Goal: Information Seeking & Learning: Compare options

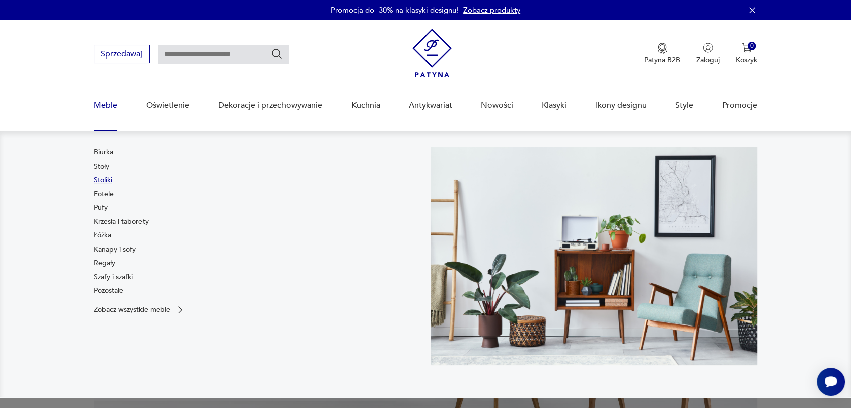
click at [103, 180] on link "Stoliki" at bounding box center [103, 180] width 19 height 10
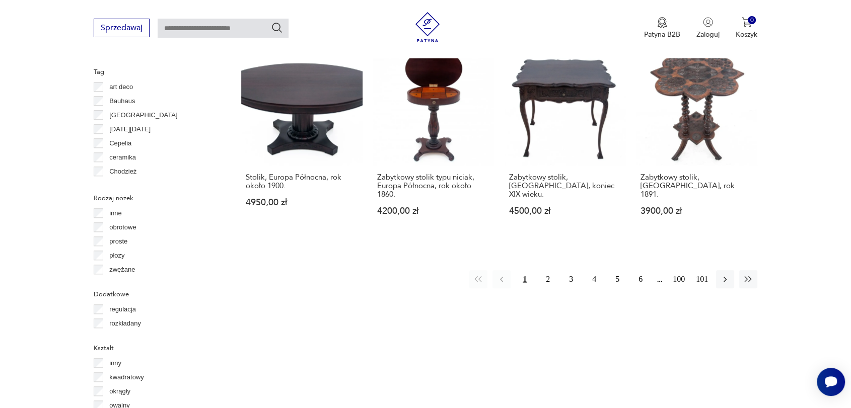
scroll to position [1046, 0]
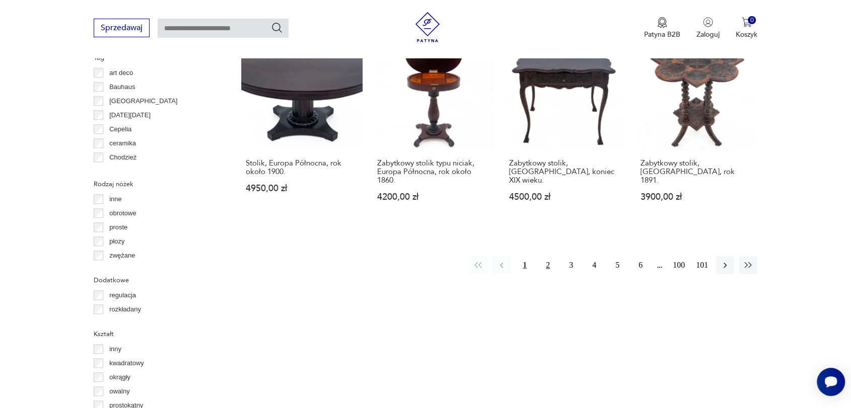
click at [547, 256] on button "2" at bounding box center [548, 265] width 18 height 18
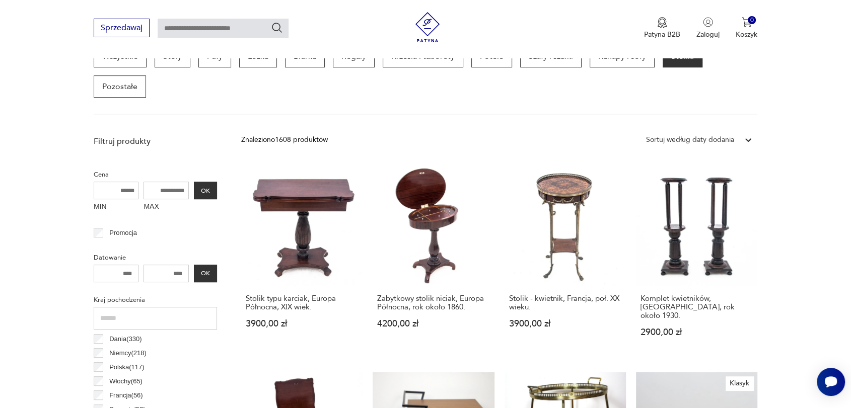
scroll to position [295, 0]
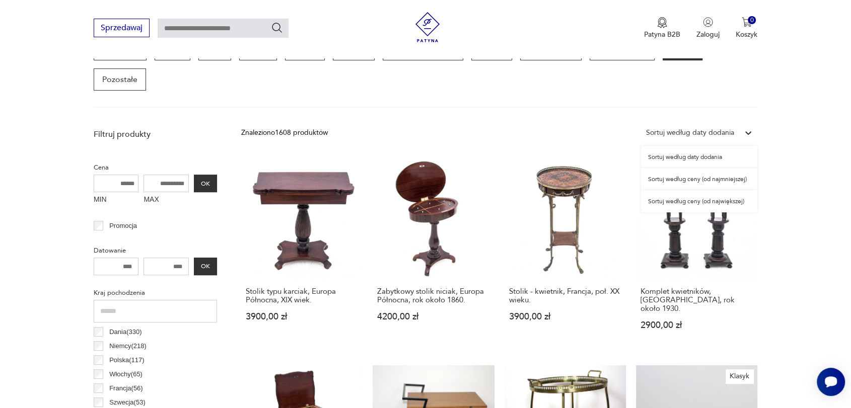
click at [749, 130] on icon at bounding box center [748, 133] width 10 height 10
click at [715, 178] on div "Sortuj według ceny (od najmniejszej)" at bounding box center [699, 179] width 116 height 22
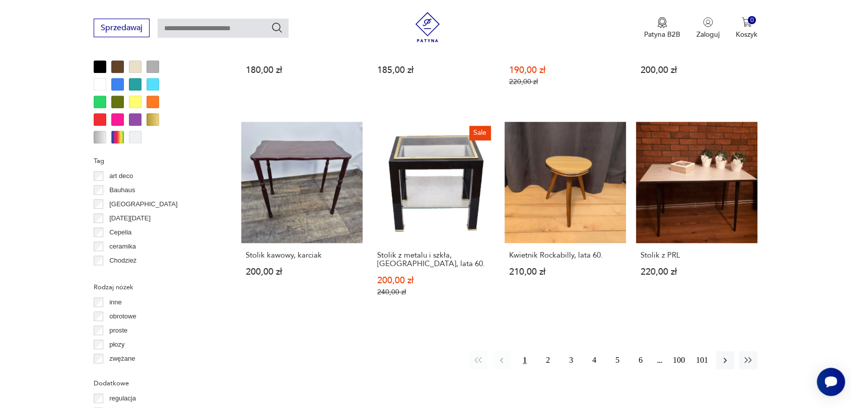
scroll to position [955, 0]
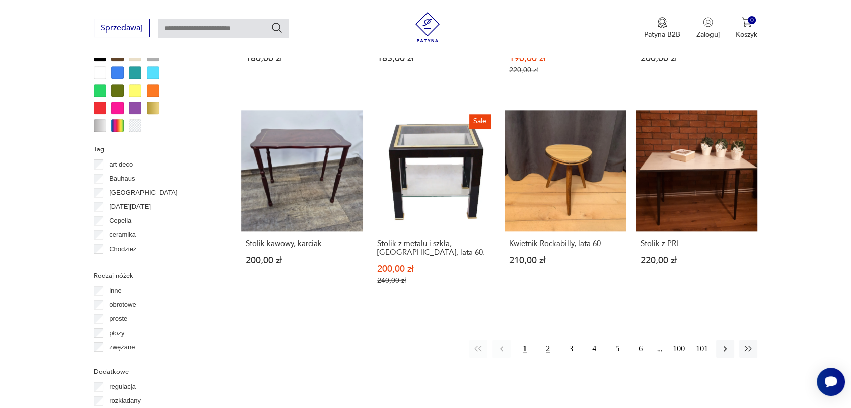
click at [547, 347] on button "2" at bounding box center [548, 349] width 18 height 18
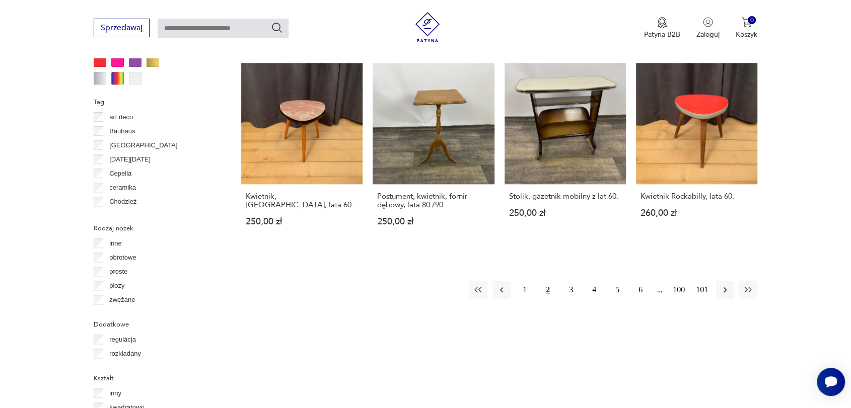
scroll to position [1098, 0]
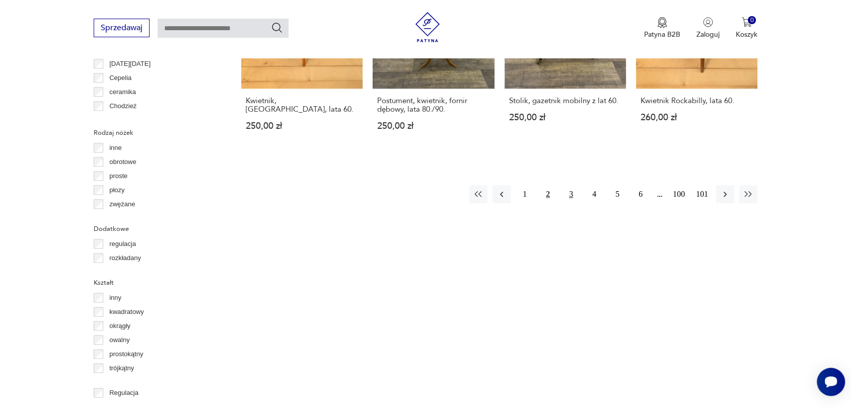
click at [572, 194] on button "3" at bounding box center [571, 194] width 18 height 18
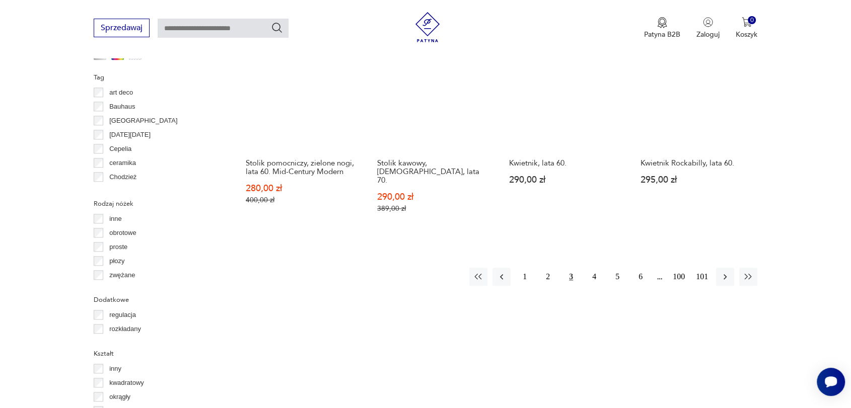
scroll to position [1041, 0]
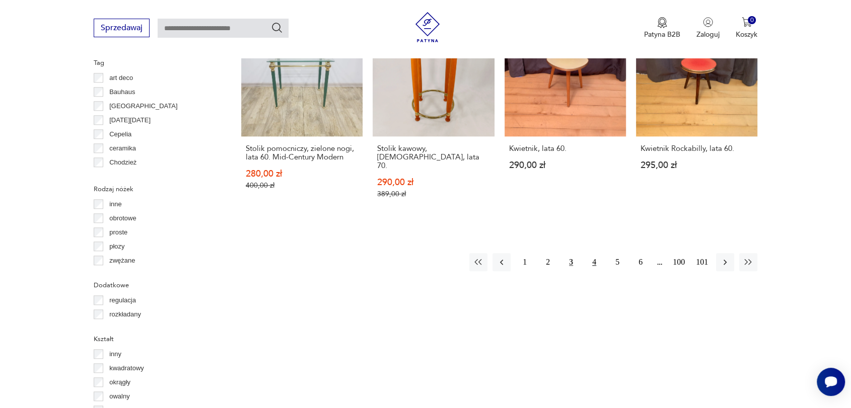
click at [596, 255] on button "4" at bounding box center [594, 262] width 18 height 18
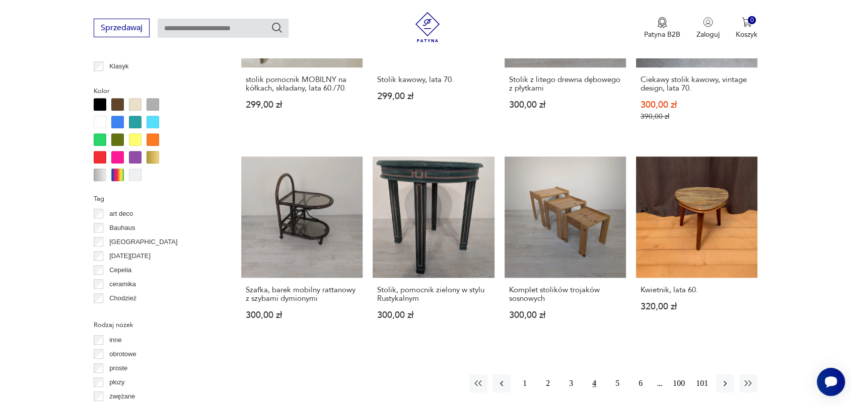
scroll to position [1016, 0]
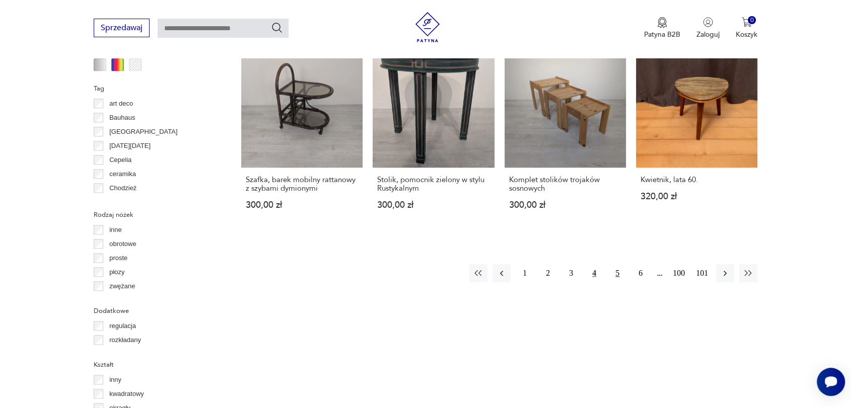
click at [616, 270] on button "5" at bounding box center [617, 273] width 18 height 18
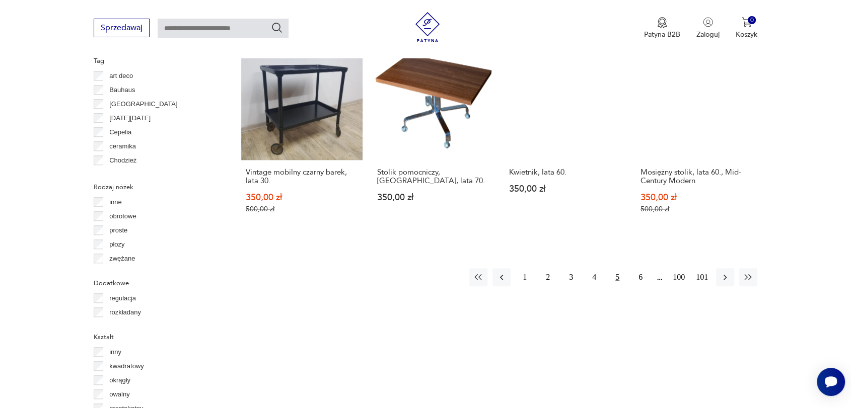
scroll to position [1051, 0]
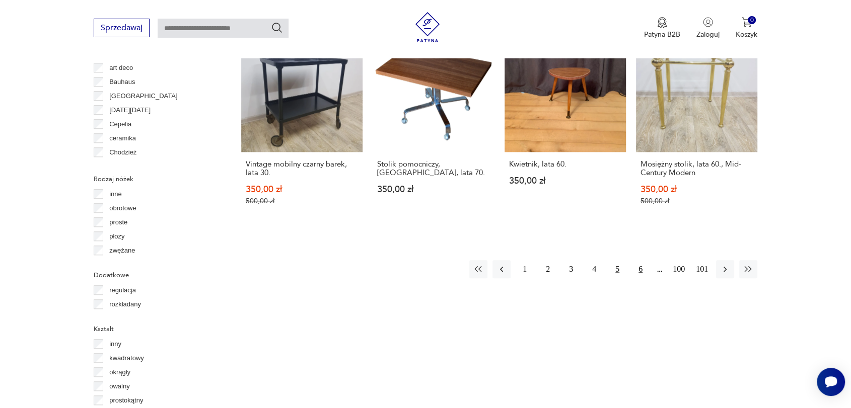
click at [642, 261] on button "6" at bounding box center [640, 269] width 18 height 18
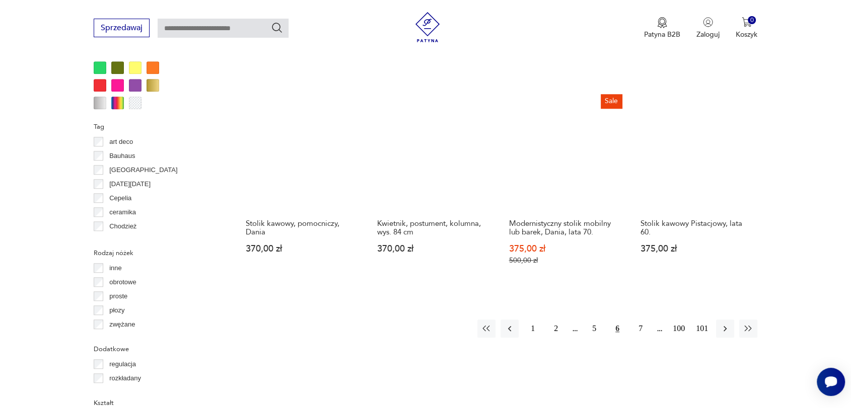
scroll to position [984, 0]
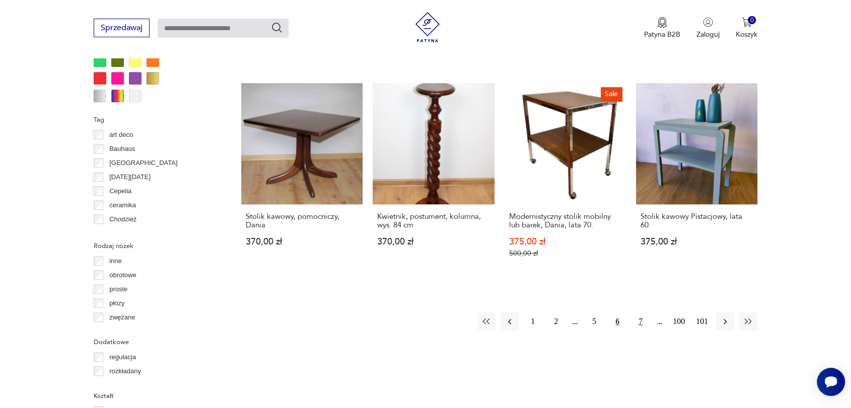
click at [642, 320] on button "7" at bounding box center [640, 322] width 18 height 18
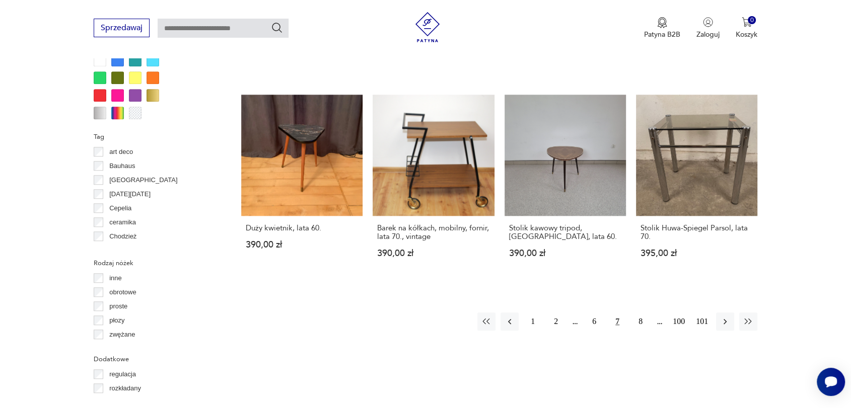
scroll to position [970, 0]
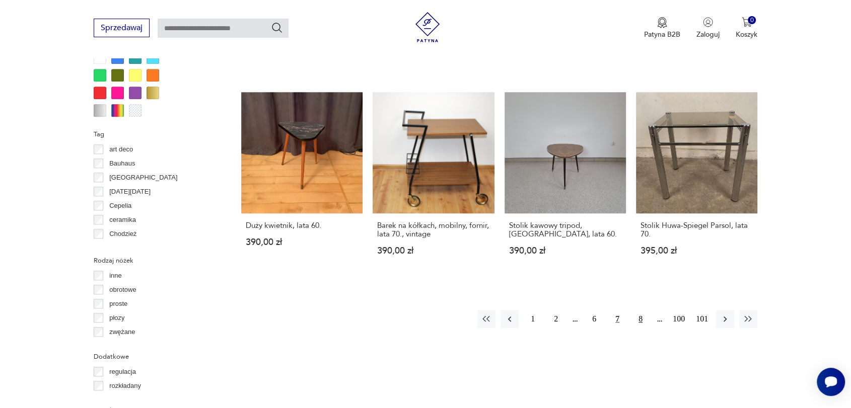
click at [640, 318] on button "8" at bounding box center [640, 319] width 18 height 18
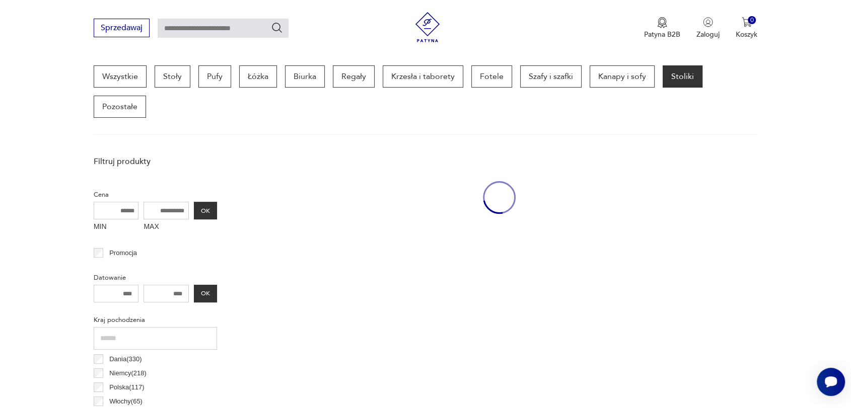
scroll to position [267, 0]
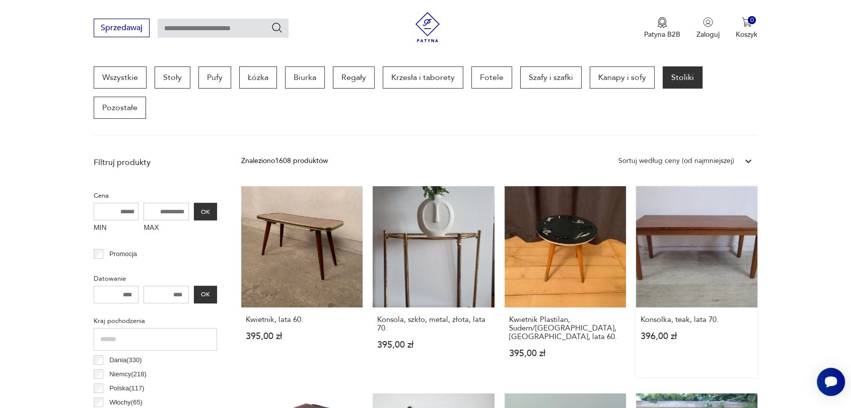
click at [718, 231] on link "Konsolka, teak, lata 70. 396,00 zł" at bounding box center [696, 281] width 121 height 191
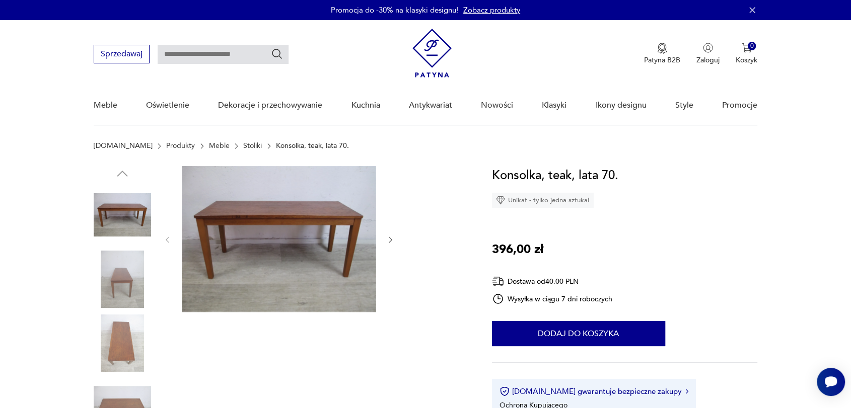
click at [388, 243] on icon "button" at bounding box center [390, 240] width 9 height 9
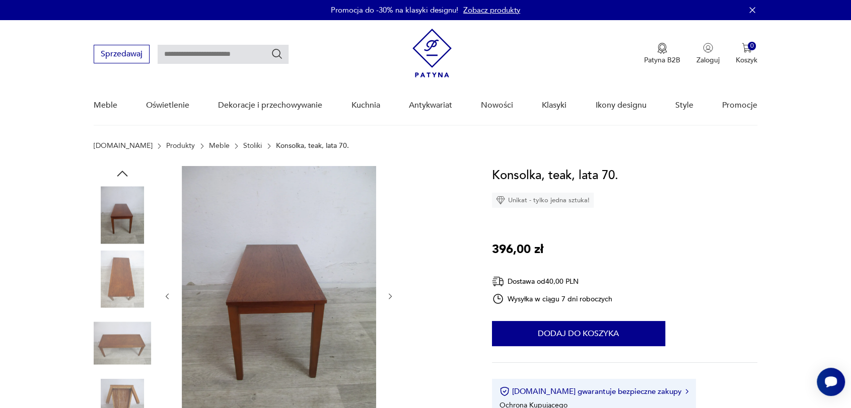
click at [388, 243] on div at bounding box center [279, 296] width 232 height 261
click at [391, 297] on icon "button" at bounding box center [390, 297] width 9 height 9
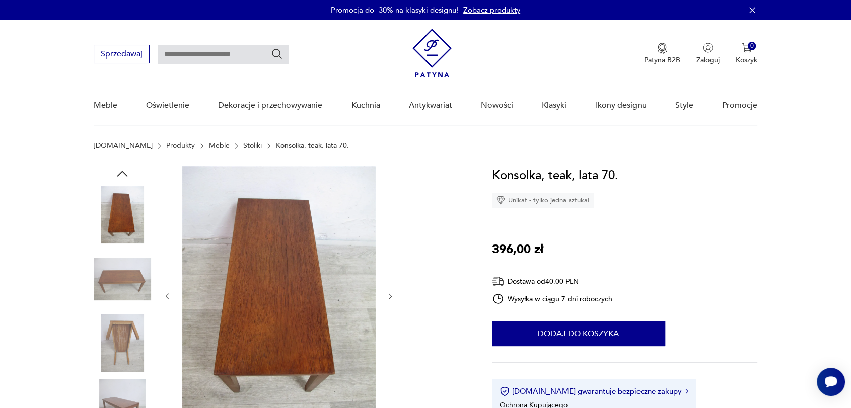
click at [391, 297] on icon "button" at bounding box center [390, 297] width 9 height 9
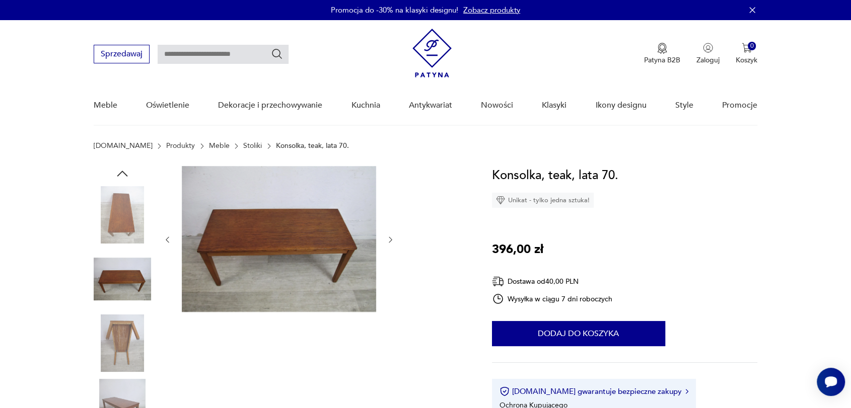
click at [391, 297] on div at bounding box center [279, 240] width 232 height 148
click at [391, 239] on icon "button" at bounding box center [390, 240] width 9 height 9
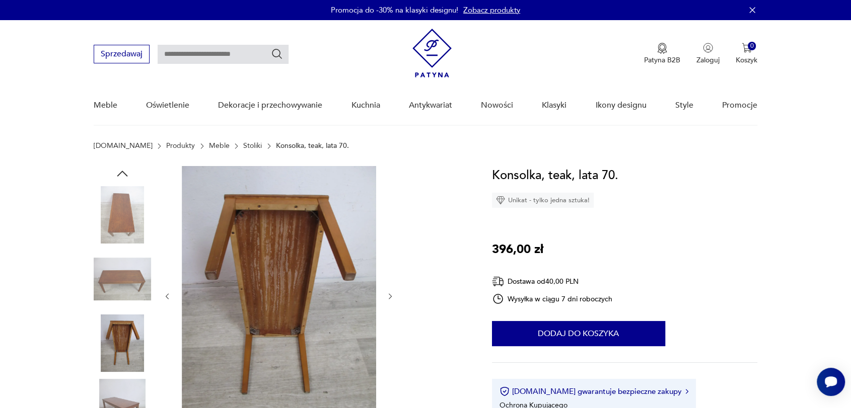
click at [391, 239] on div at bounding box center [279, 296] width 232 height 261
click at [388, 295] on icon "button" at bounding box center [390, 297] width 9 height 9
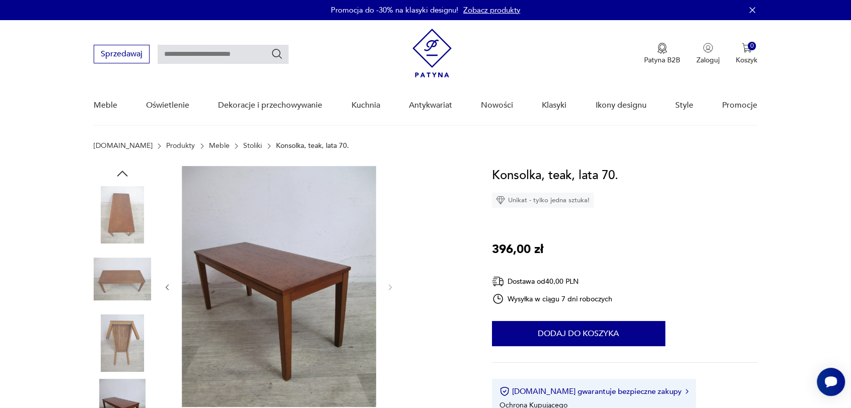
click at [388, 295] on div at bounding box center [279, 287] width 232 height 243
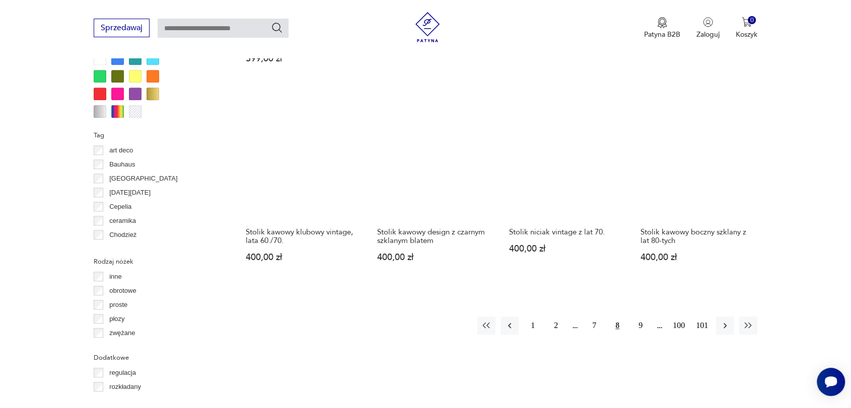
scroll to position [1021, 0]
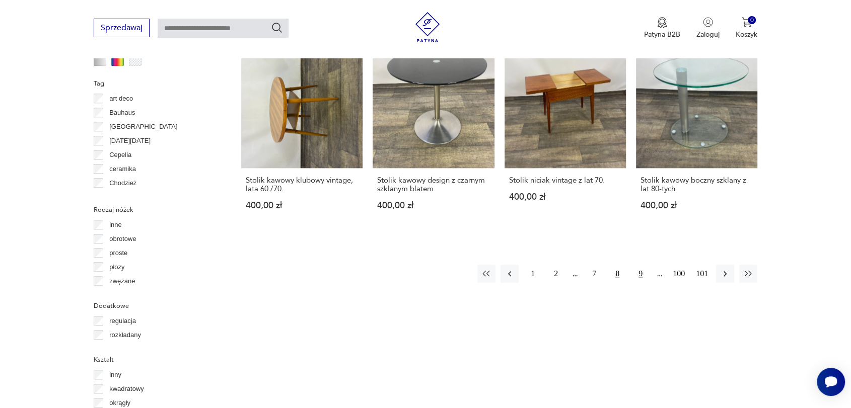
click at [640, 272] on button "9" at bounding box center [640, 274] width 18 height 18
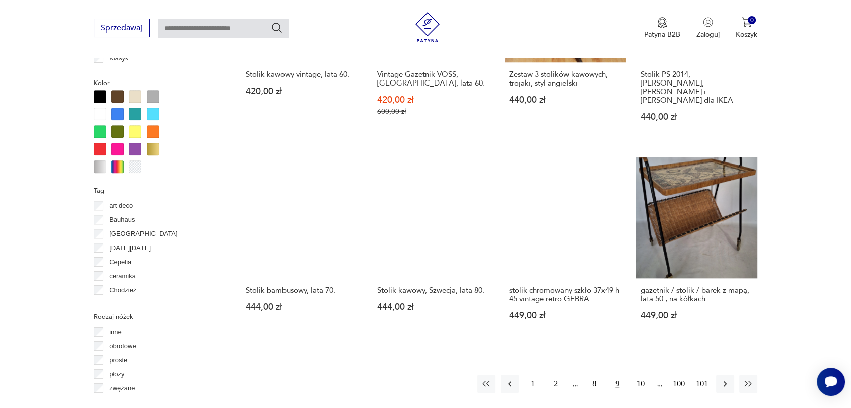
scroll to position [1063, 0]
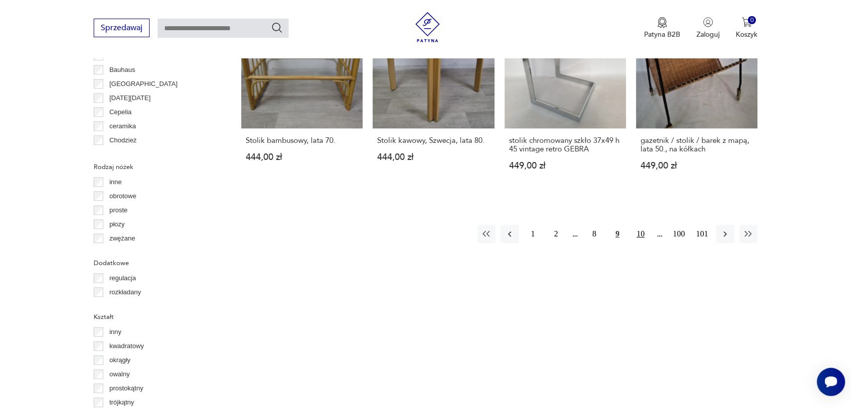
click at [641, 226] on button "10" at bounding box center [640, 234] width 18 height 18
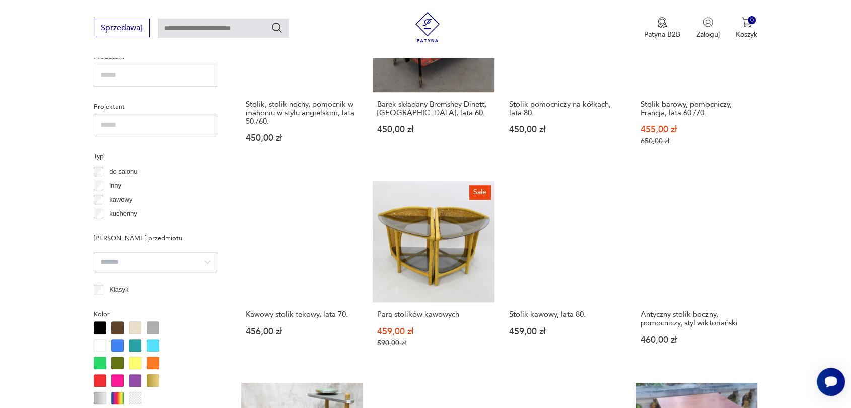
scroll to position [711, 0]
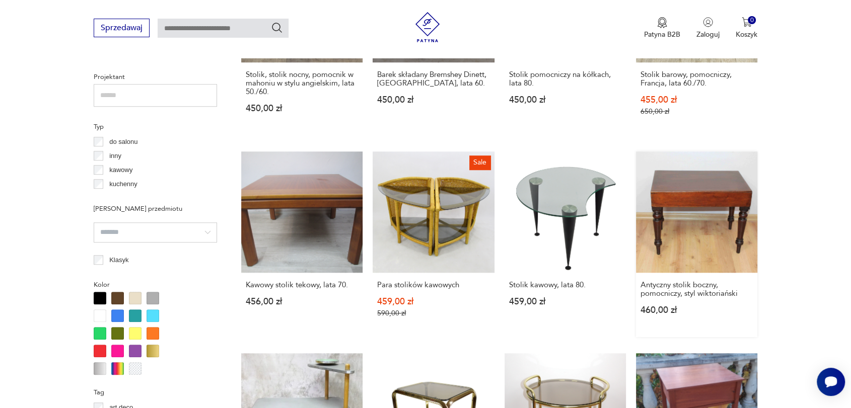
click at [714, 212] on link "Antyczny stolik boczny, pomocniczy, styl wiktoriański 460,00 zł" at bounding box center [696, 245] width 121 height 186
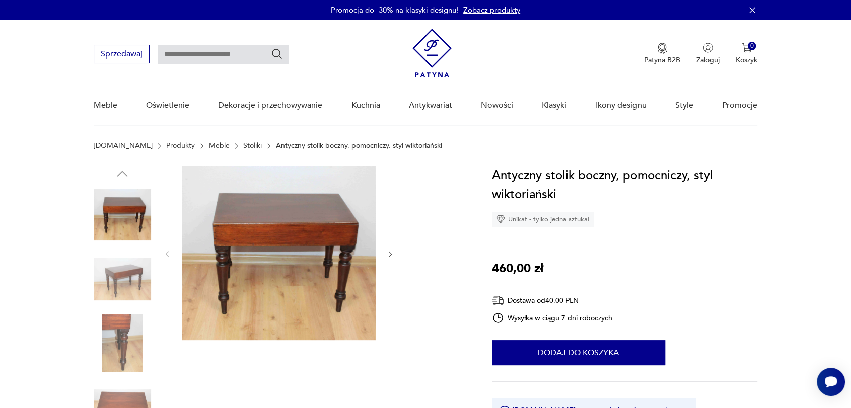
click at [339, 271] on img at bounding box center [279, 253] width 194 height 174
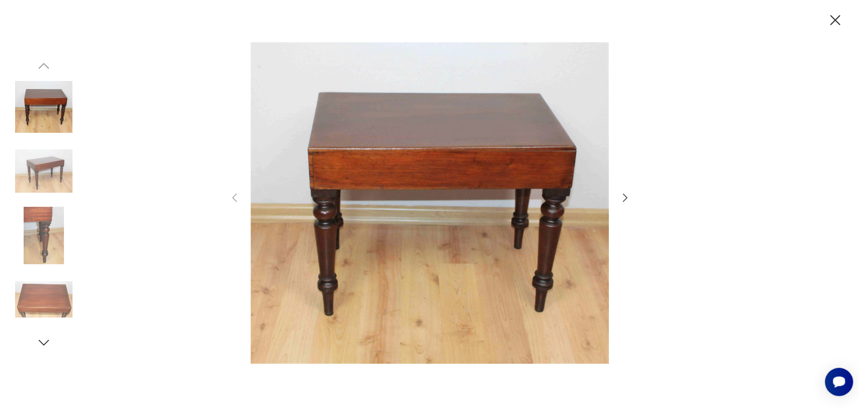
click at [626, 198] on icon "button" at bounding box center [625, 198] width 5 height 8
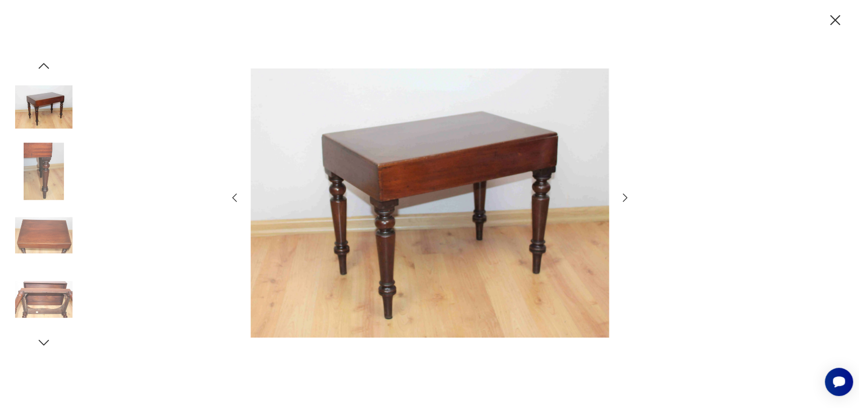
click at [626, 198] on icon "button" at bounding box center [625, 198] width 5 height 8
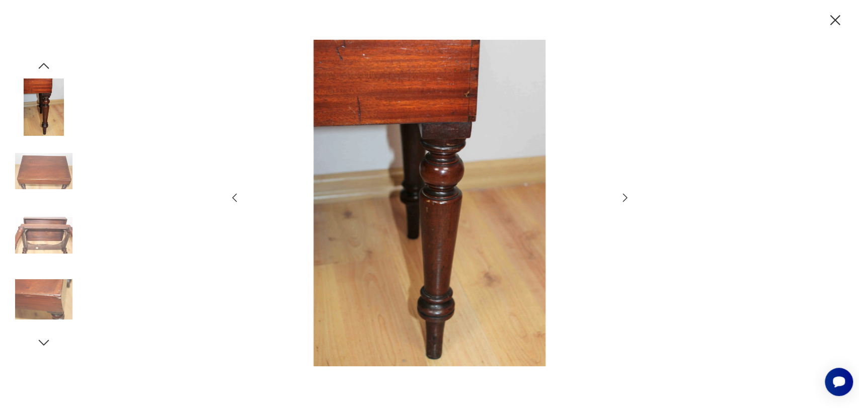
click at [626, 198] on icon "button" at bounding box center [625, 198] width 5 height 8
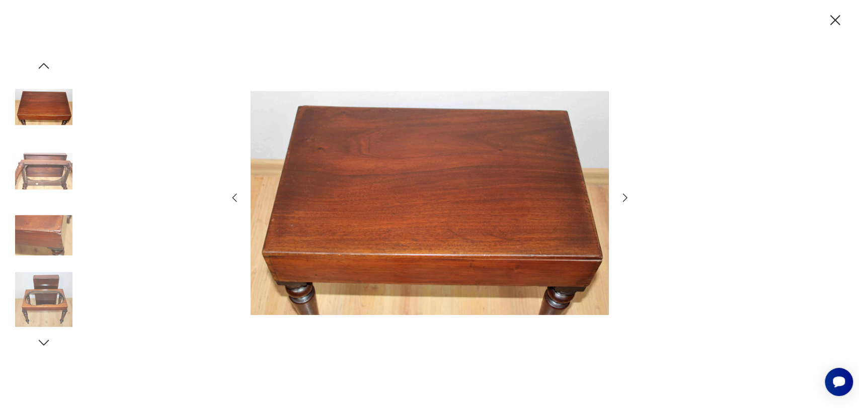
click at [626, 198] on icon "button" at bounding box center [625, 198] width 5 height 8
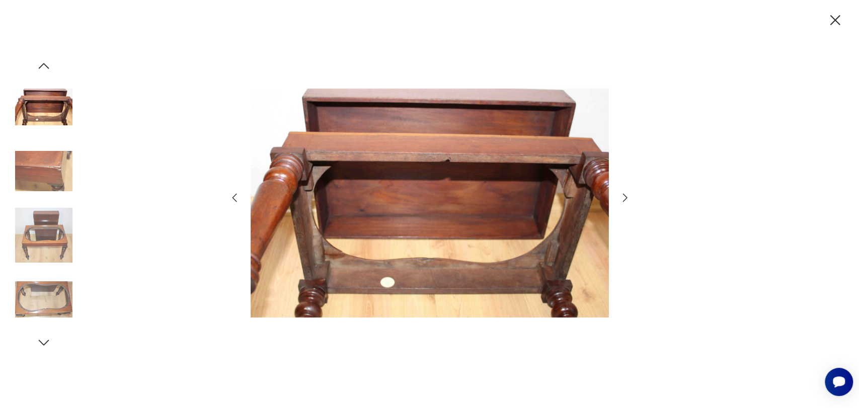
click at [626, 198] on icon "button" at bounding box center [625, 198] width 5 height 8
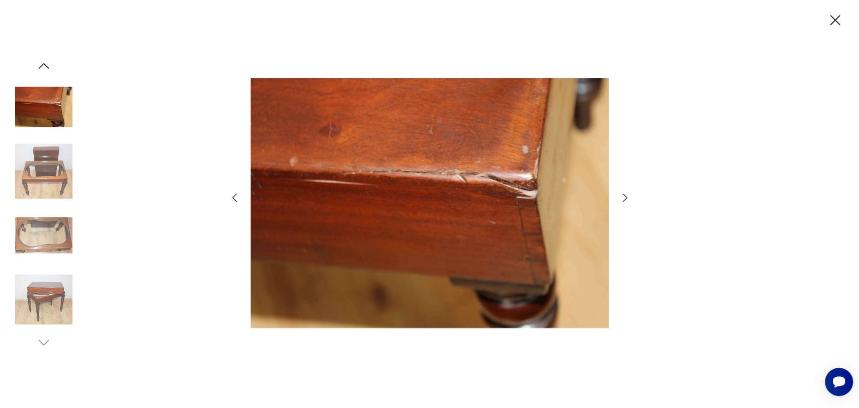
click at [626, 198] on icon "button" at bounding box center [625, 198] width 5 height 8
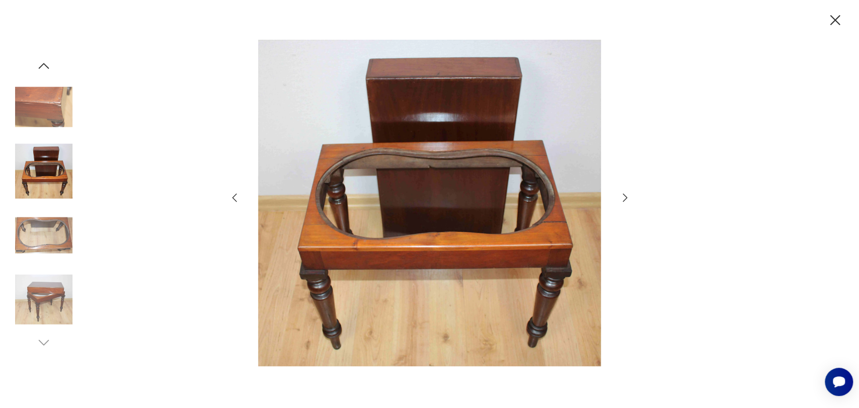
click at [626, 198] on icon "button" at bounding box center [625, 198] width 5 height 8
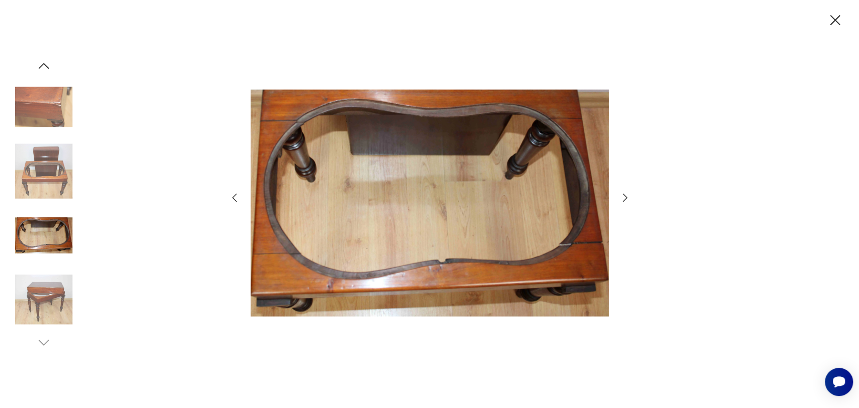
click at [626, 198] on icon "button" at bounding box center [625, 198] width 5 height 8
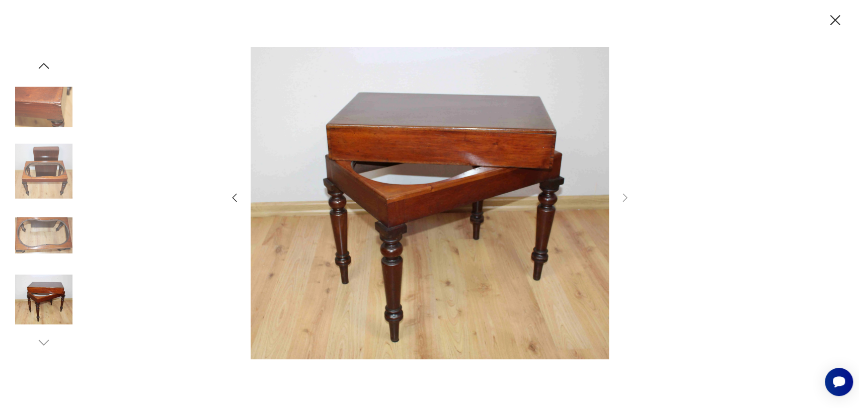
click at [836, 18] on icon "button" at bounding box center [836, 21] width 18 height 18
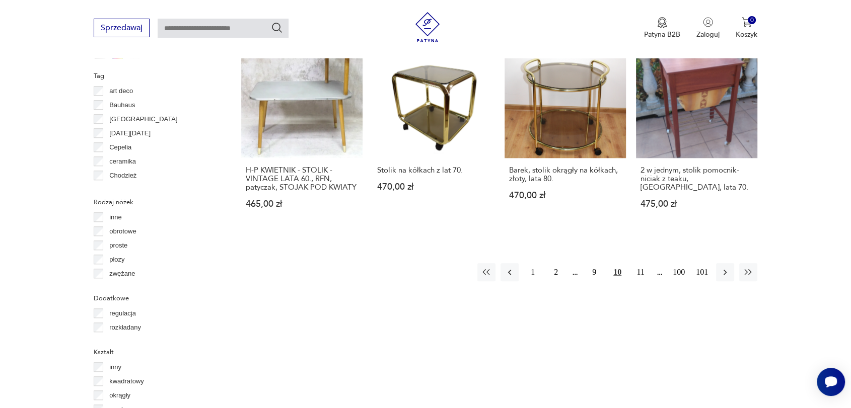
scroll to position [1110, 0]
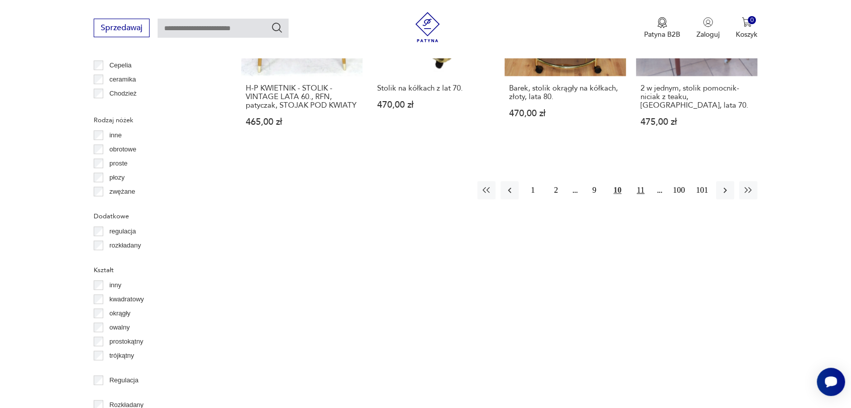
click at [639, 190] on button "11" at bounding box center [640, 190] width 18 height 18
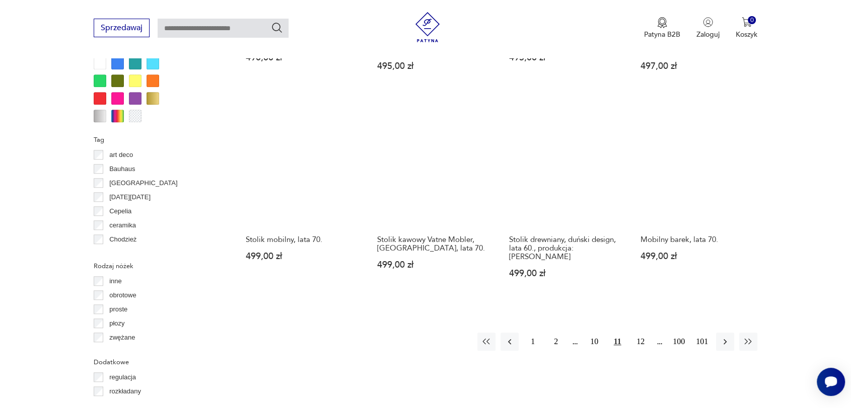
scroll to position [967, 0]
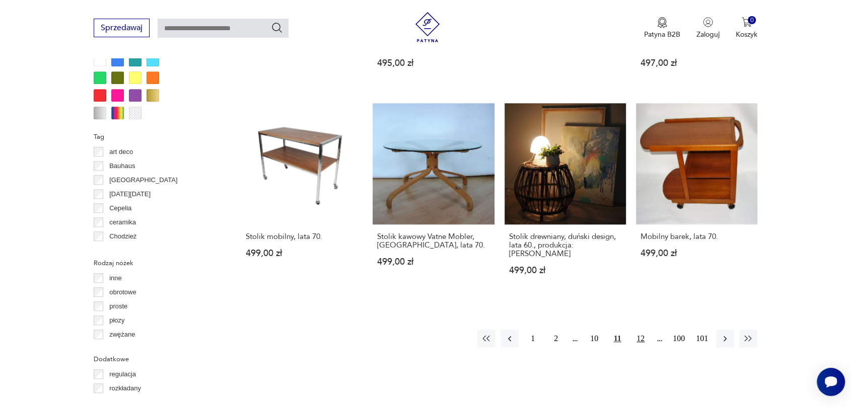
click at [638, 330] on button "12" at bounding box center [640, 339] width 18 height 18
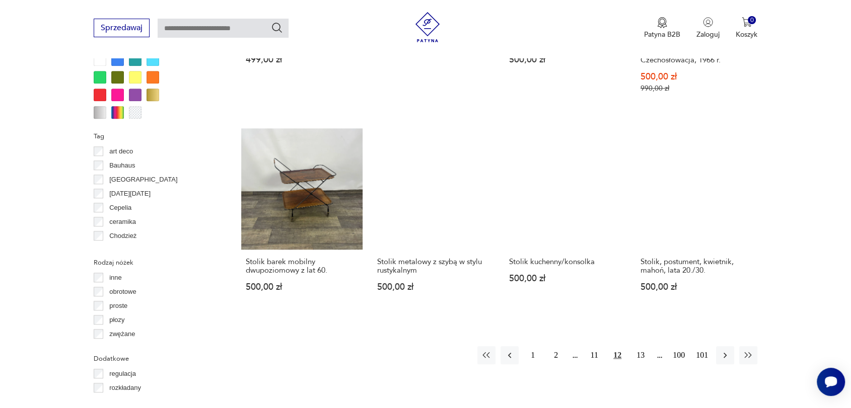
scroll to position [975, 0]
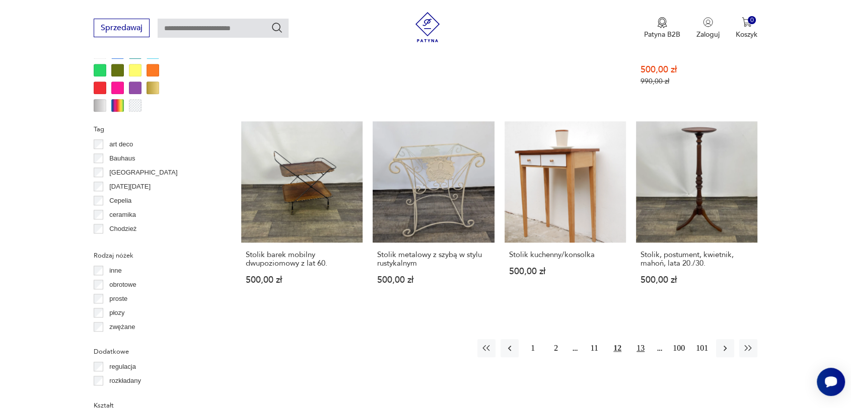
click at [640, 341] on button "13" at bounding box center [640, 348] width 18 height 18
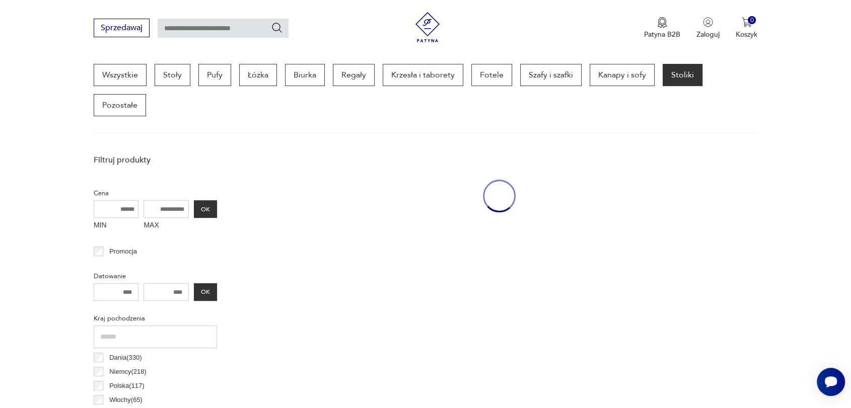
scroll to position [267, 0]
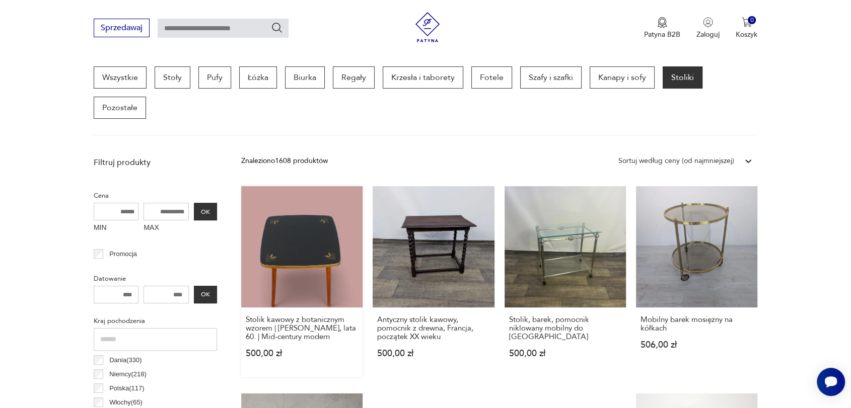
click at [307, 242] on link "Stolik kawowy z botanicznym wzorem | [PERSON_NAME], lata 60. | Mid-century mode…" at bounding box center [301, 281] width 121 height 191
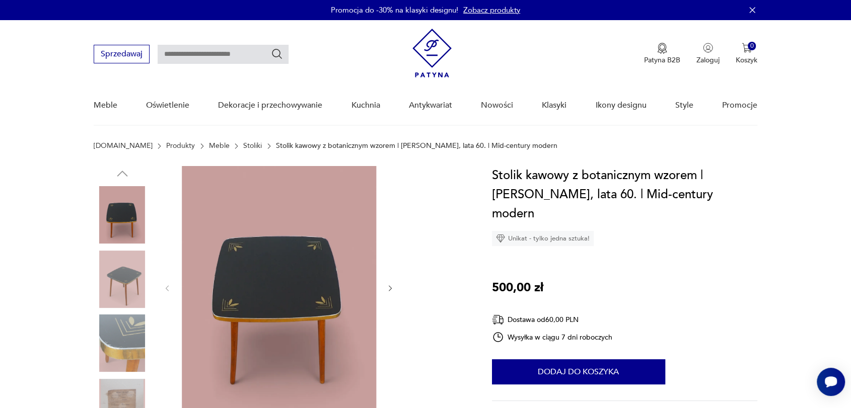
click at [391, 289] on icon "button" at bounding box center [390, 288] width 3 height 6
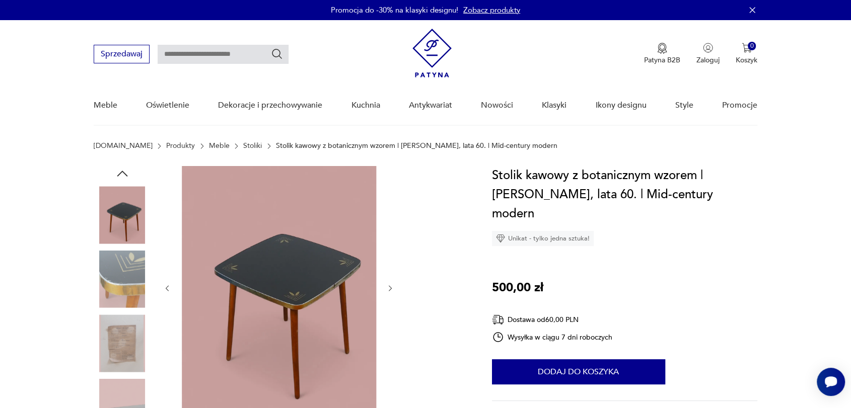
click at [391, 289] on icon "button" at bounding box center [390, 288] width 3 height 6
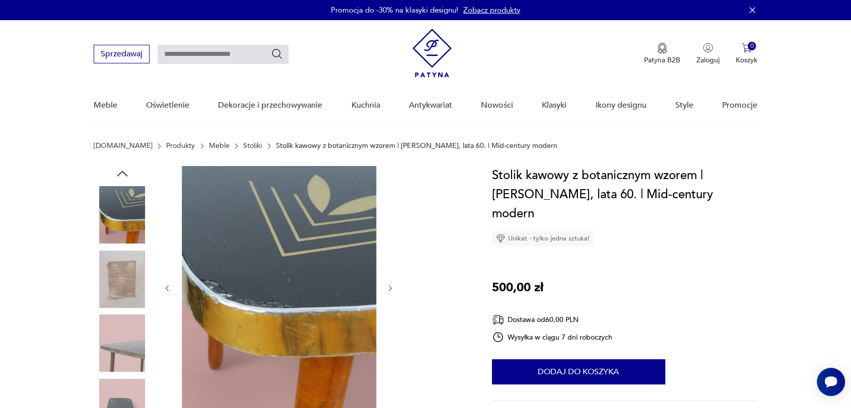
click at [391, 289] on icon "button" at bounding box center [390, 288] width 3 height 6
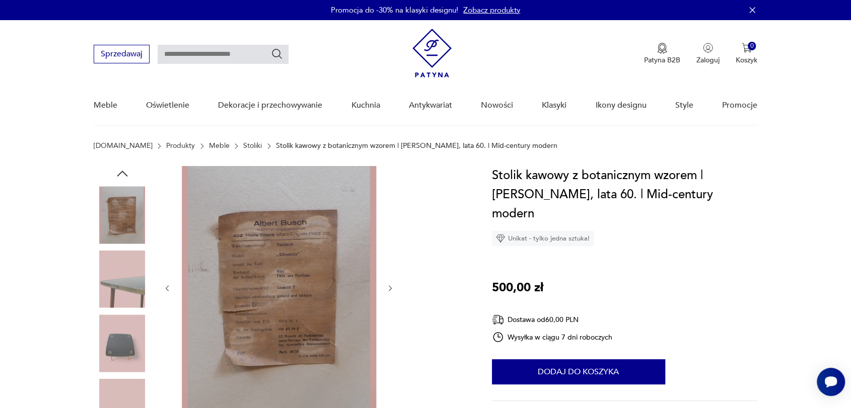
click at [391, 289] on icon "button" at bounding box center [390, 288] width 3 height 6
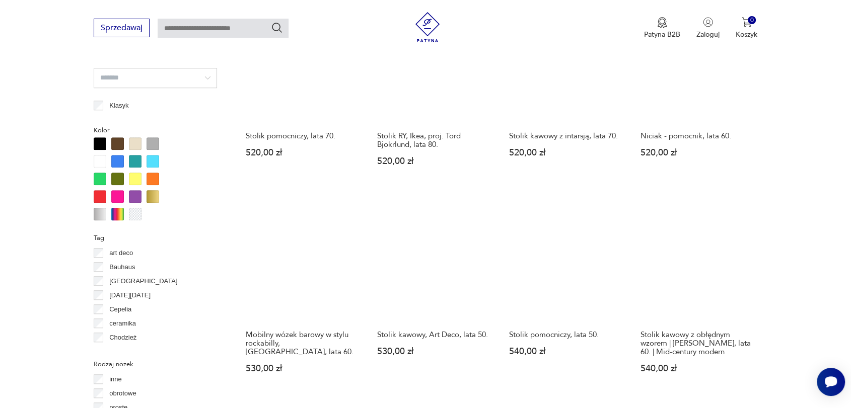
scroll to position [892, 0]
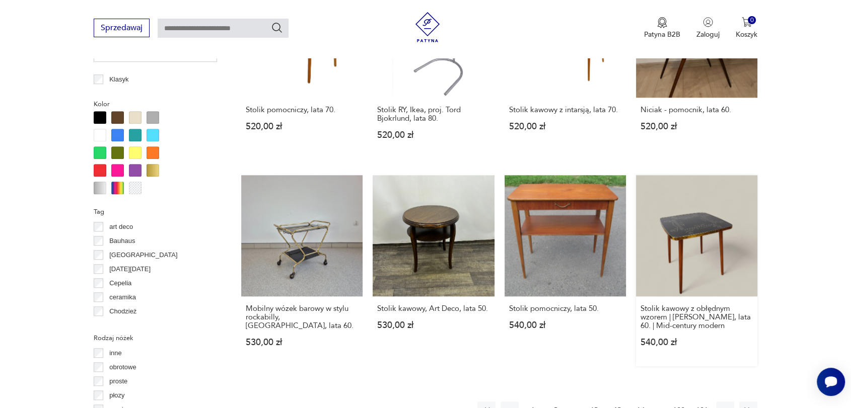
click at [704, 236] on link "Stolik kawowy z obłędnym wzorem | [PERSON_NAME], lata 60. | Mid-century modern …" at bounding box center [696, 270] width 121 height 191
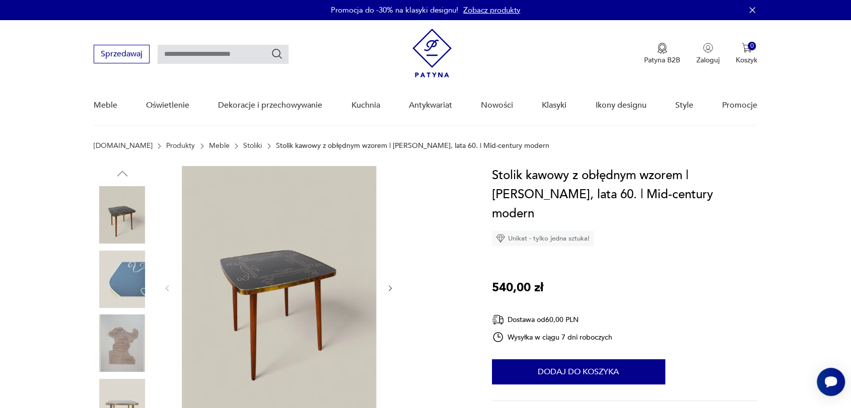
click at [390, 295] on div at bounding box center [279, 288] width 232 height 245
click at [390, 290] on icon "button" at bounding box center [390, 288] width 3 height 6
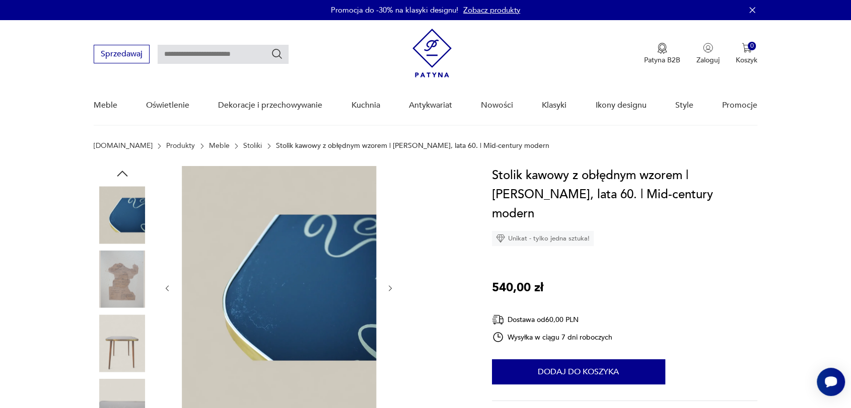
click at [390, 290] on icon "button" at bounding box center [390, 288] width 3 height 6
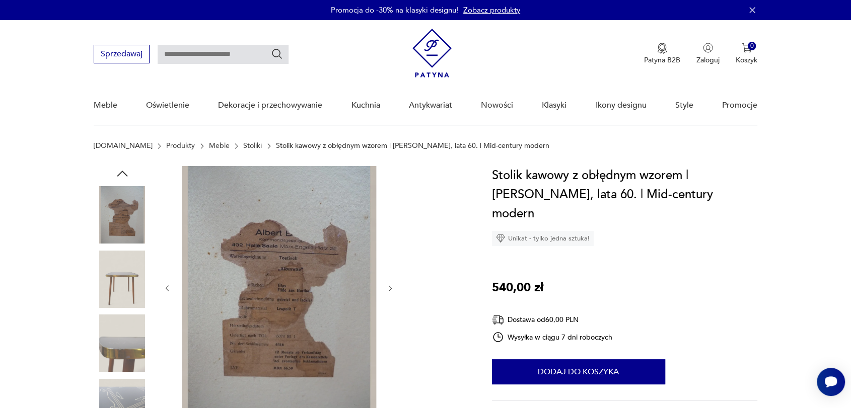
click at [390, 290] on icon "button" at bounding box center [390, 288] width 3 height 6
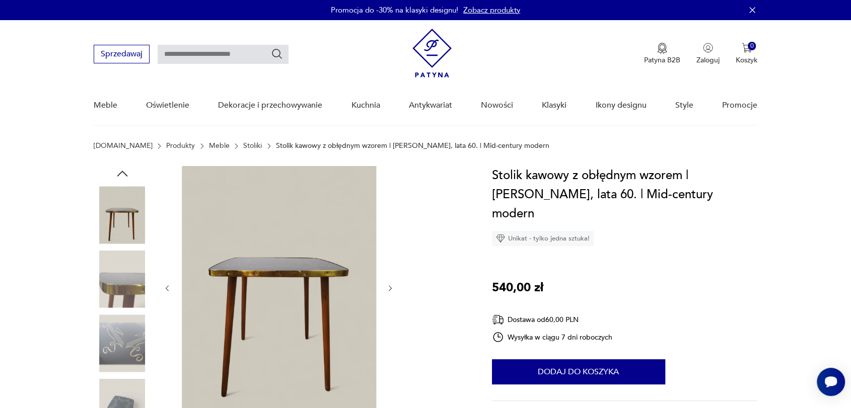
click at [390, 290] on icon "button" at bounding box center [390, 288] width 3 height 6
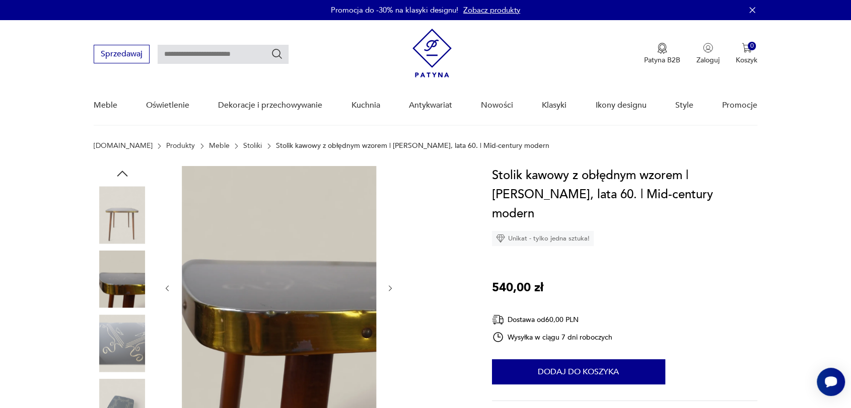
click at [390, 290] on icon "button" at bounding box center [390, 288] width 3 height 6
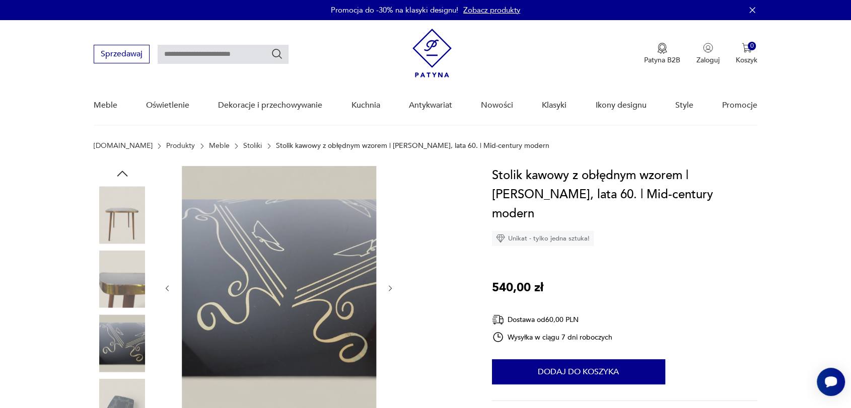
click at [390, 290] on icon "button" at bounding box center [390, 288] width 3 height 6
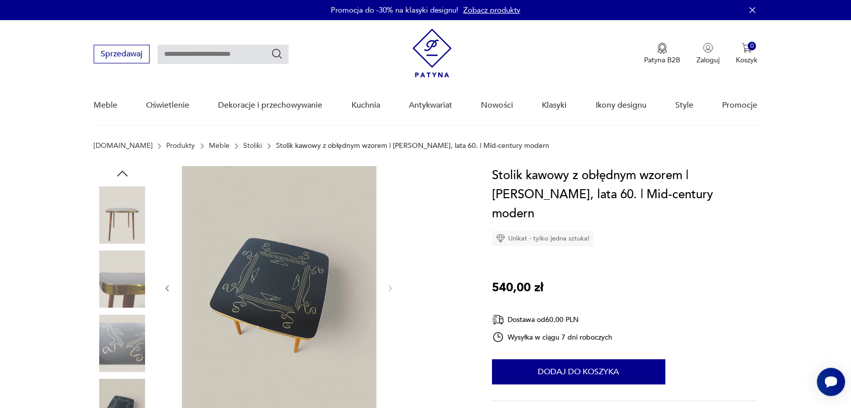
click at [310, 290] on img at bounding box center [279, 287] width 194 height 243
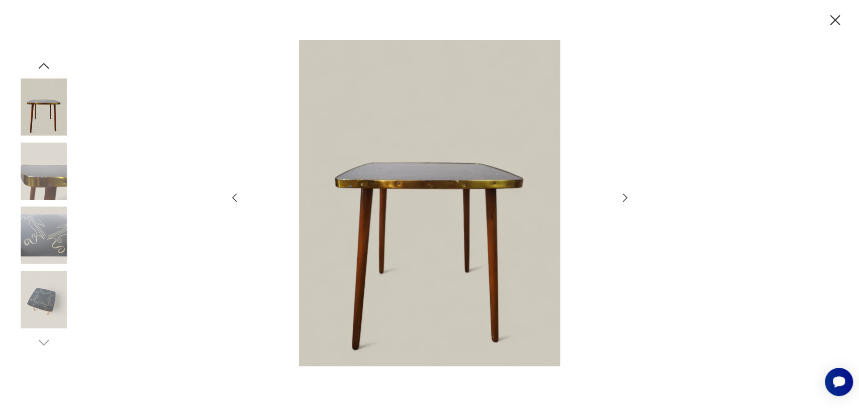
click at [624, 200] on icon "button" at bounding box center [625, 198] width 5 height 8
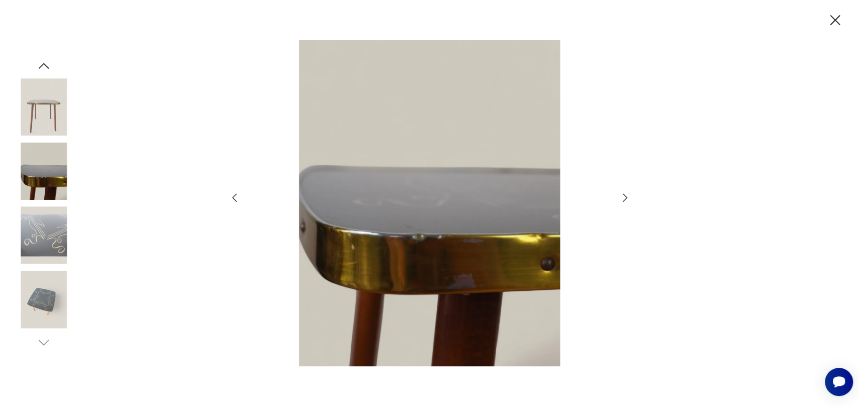
click at [624, 200] on icon "button" at bounding box center [625, 198] width 5 height 8
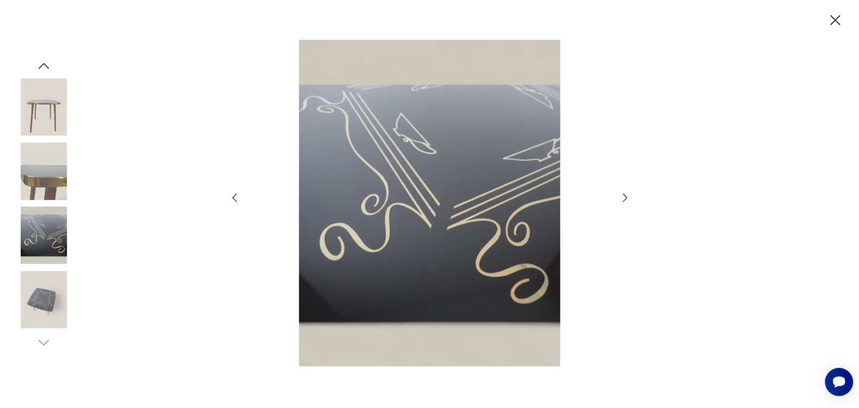
click at [624, 200] on icon "button" at bounding box center [625, 198] width 5 height 8
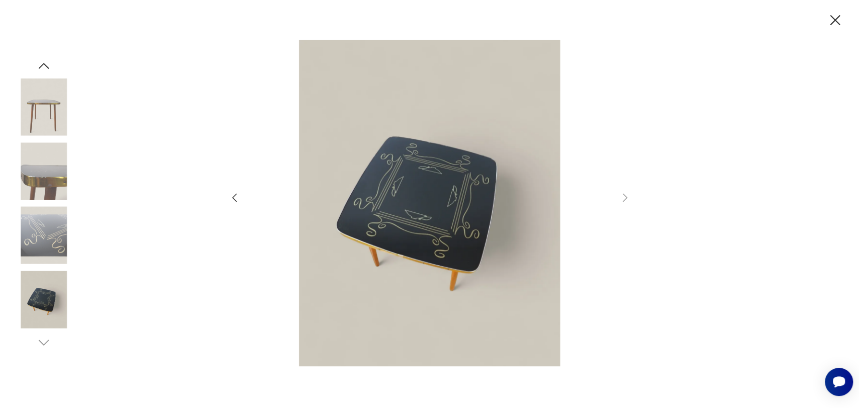
click at [835, 22] on icon "button" at bounding box center [836, 21] width 18 height 18
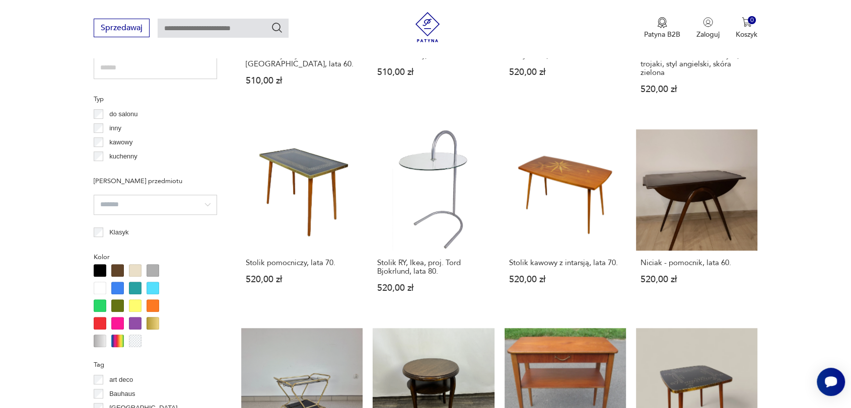
scroll to position [709, 0]
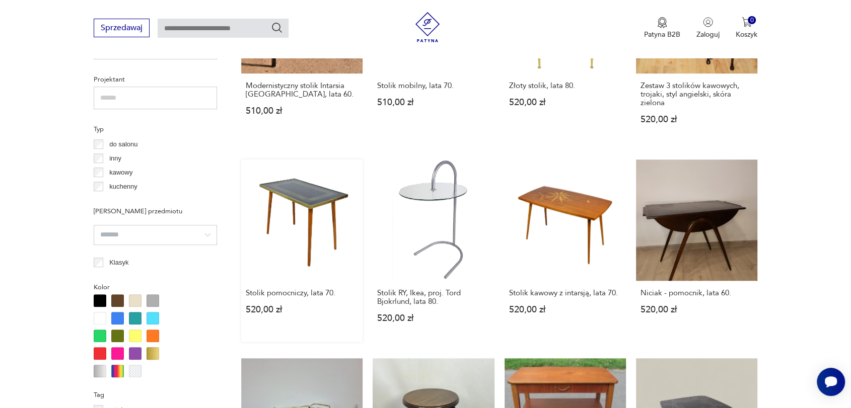
click at [298, 197] on link "Stolik pomocniczy, lata 70. 520,00 zł" at bounding box center [301, 251] width 121 height 183
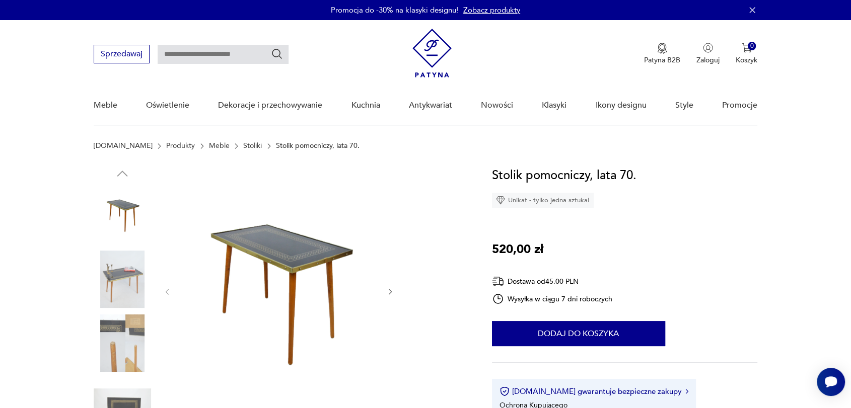
click at [389, 291] on icon "button" at bounding box center [390, 292] width 9 height 9
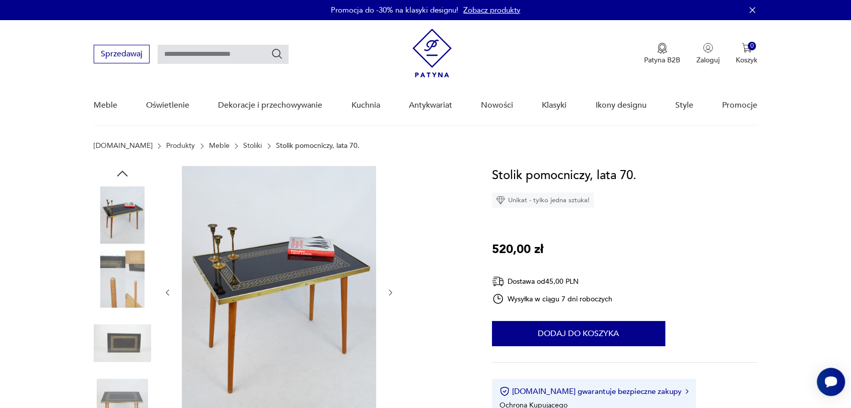
click at [389, 291] on icon "button" at bounding box center [390, 293] width 9 height 9
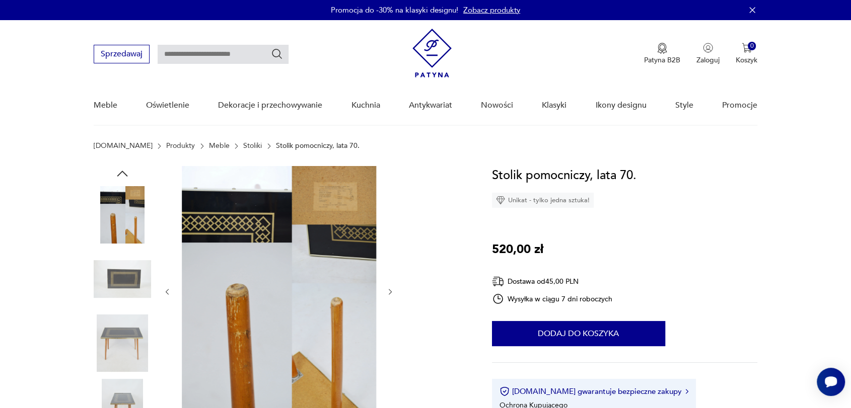
click at [389, 291] on icon "button" at bounding box center [390, 292] width 9 height 9
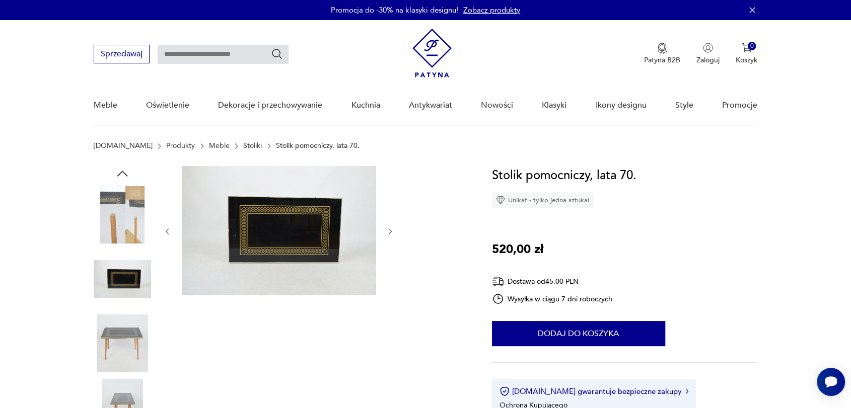
click at [389, 291] on div at bounding box center [279, 231] width 232 height 131
drag, startPoint x: 389, startPoint y: 291, endPoint x: 159, endPoint y: 320, distance: 231.5
click at [159, 320] on div at bounding box center [281, 312] width 374 height 292
click at [390, 231] on icon "button" at bounding box center [390, 232] width 9 height 9
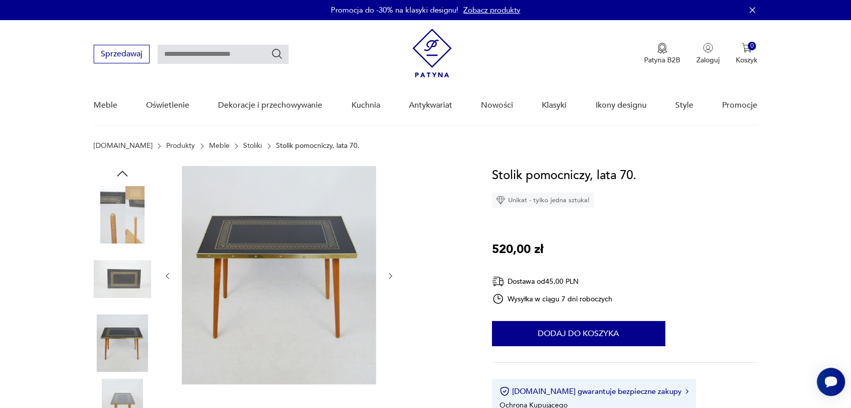
click at [392, 276] on icon "button" at bounding box center [390, 276] width 9 height 9
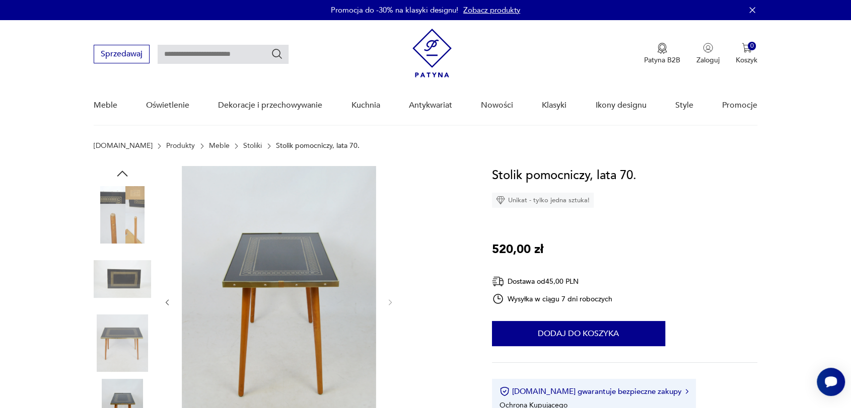
click at [392, 276] on div at bounding box center [279, 302] width 232 height 273
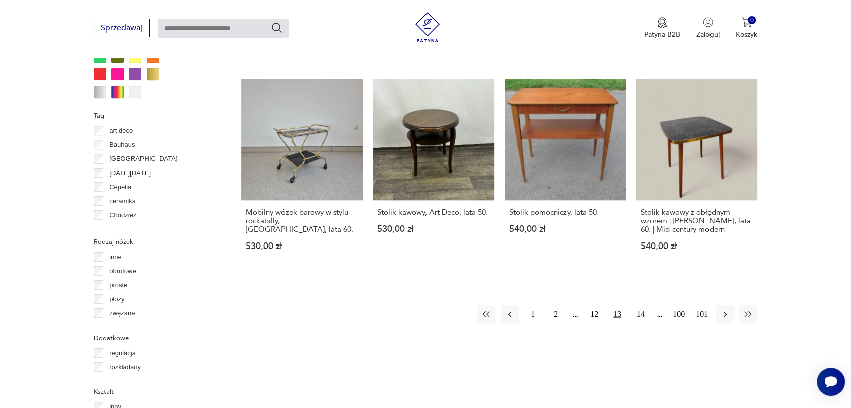
scroll to position [1026, 0]
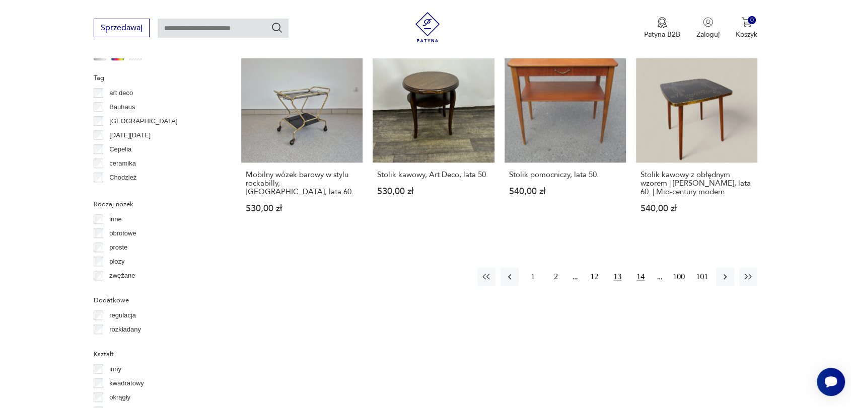
click at [639, 275] on button "14" at bounding box center [640, 277] width 18 height 18
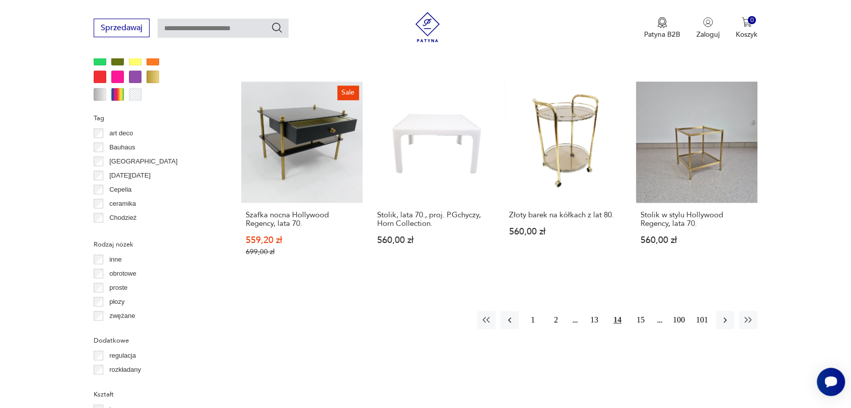
scroll to position [1004, 0]
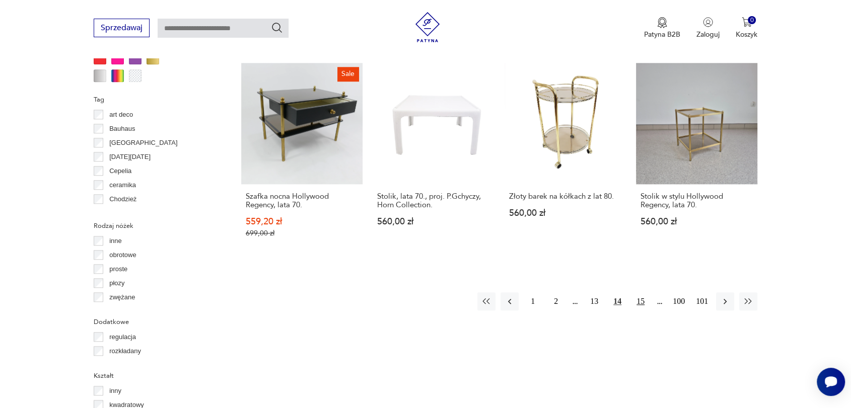
click at [642, 296] on button "15" at bounding box center [640, 302] width 18 height 18
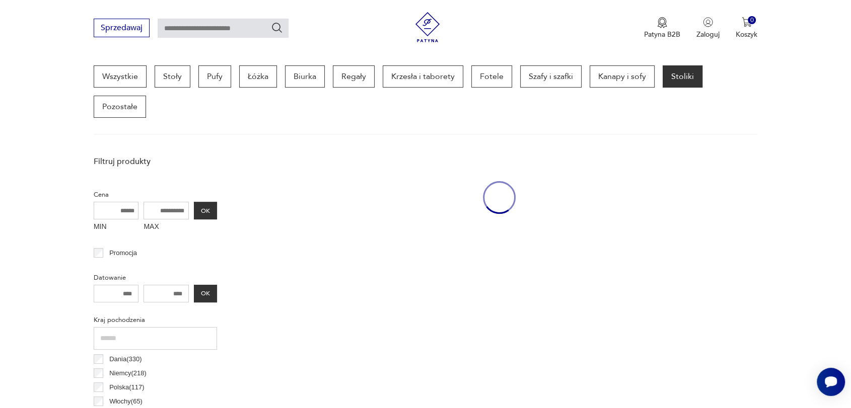
scroll to position [267, 0]
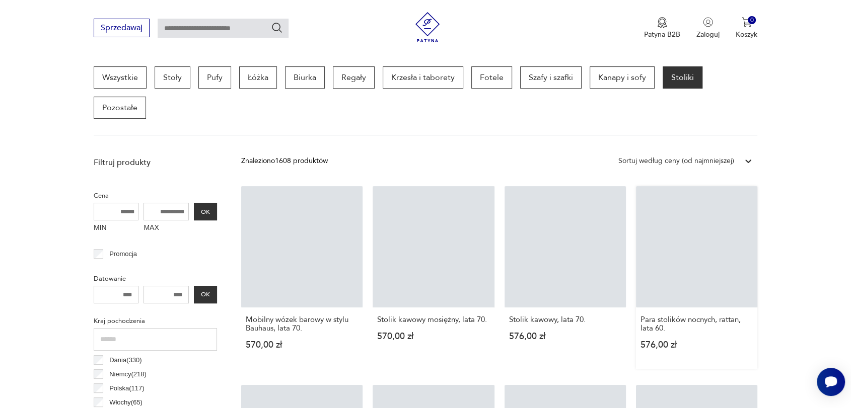
click at [642, 296] on link "Para stolików nocnych, rattan, lata 60. 576,00 zł" at bounding box center [696, 277] width 121 height 183
